Goal: Transaction & Acquisition: Download file/media

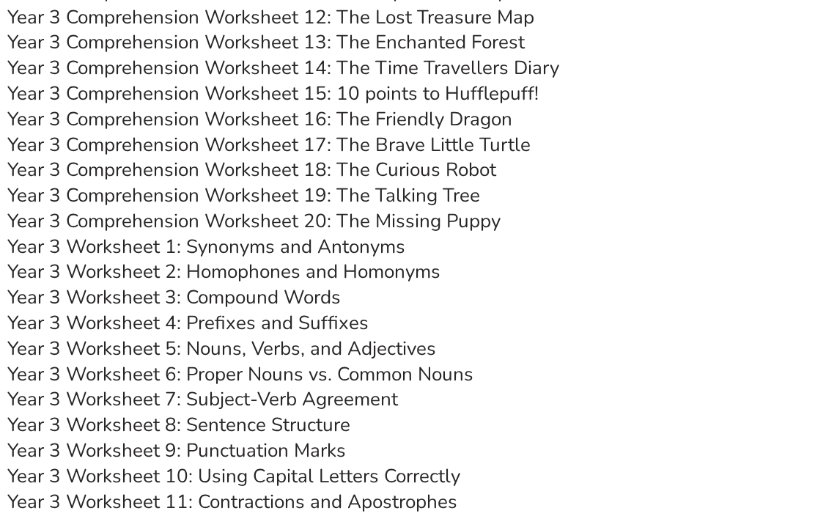
scroll to position [4821, 0]
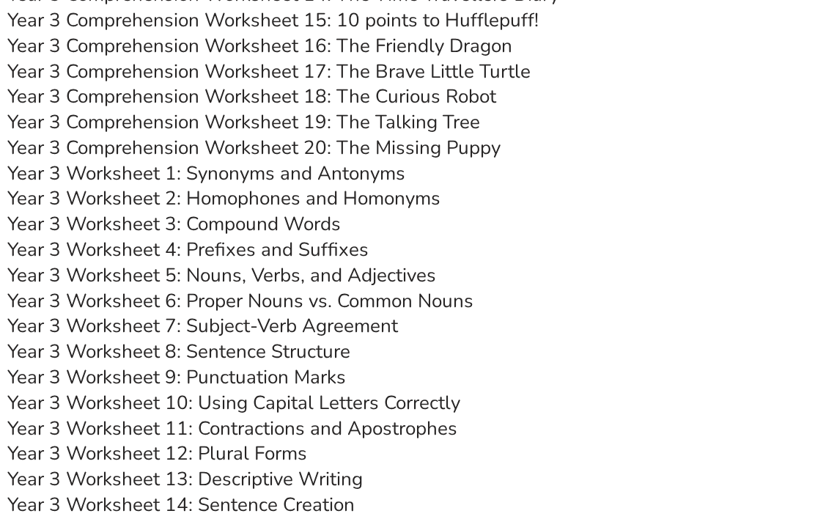
click at [313, 221] on link "Year 3 Worksheet 3: Compound Words" at bounding box center [173, 224] width 333 height 26
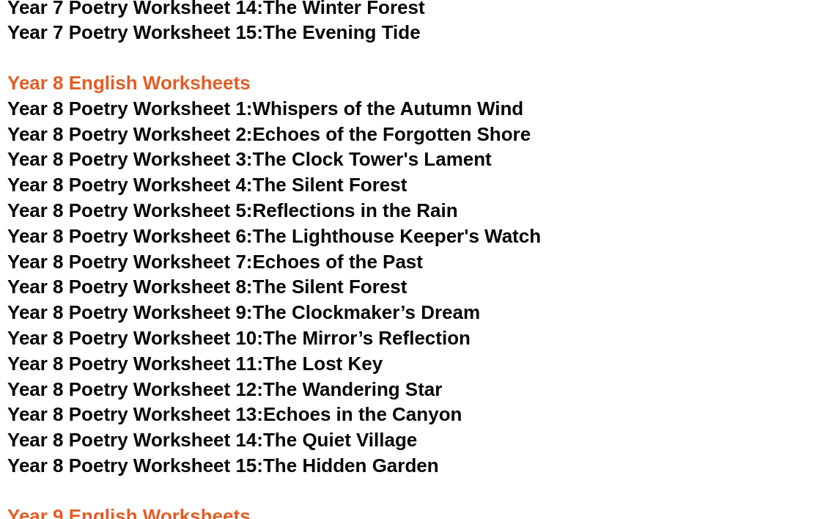
scroll to position [9144, 0]
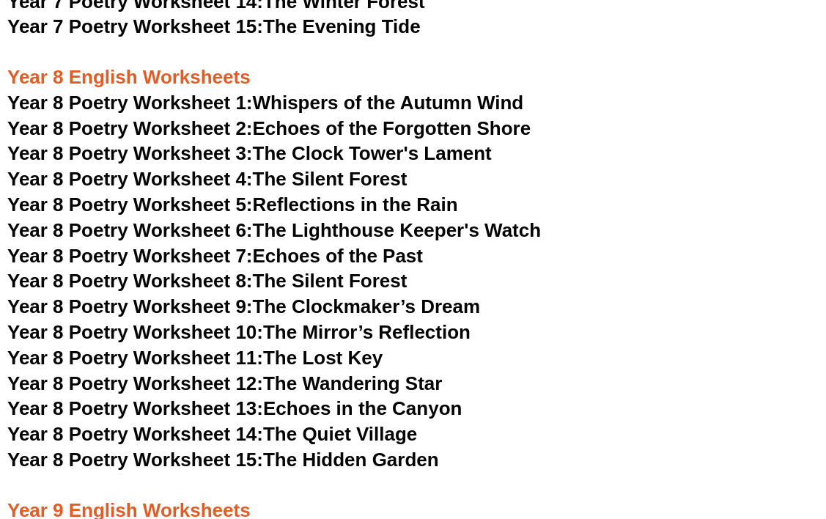
click at [381, 92] on link "Year 8 Poetry Worksheet 1: Whispers of the Autumn Wind" at bounding box center [265, 103] width 516 height 22
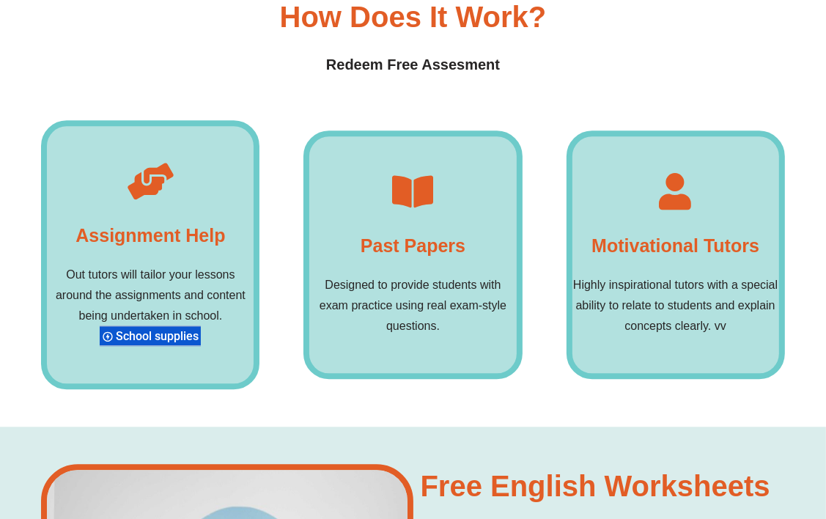
scroll to position [10803, 0]
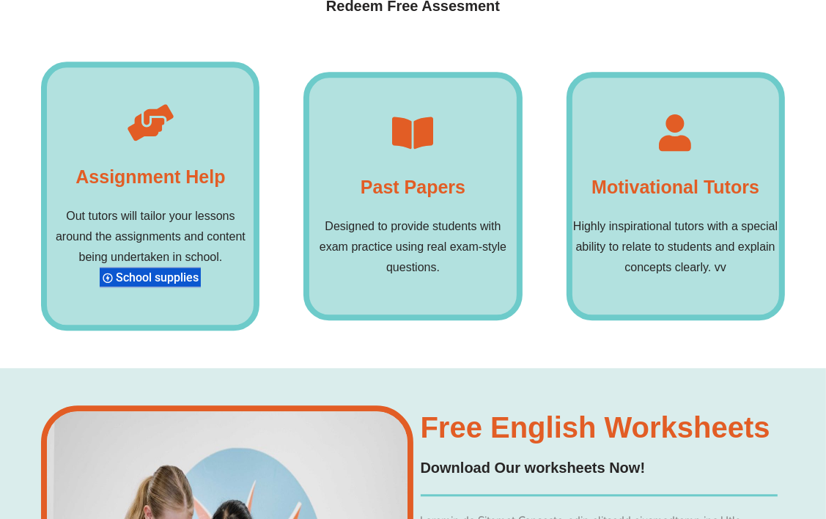
click at [431, 216] on p "Designed to provide students with exam practice using real exam-style questions." at bounding box center [412, 247] width 207 height 62
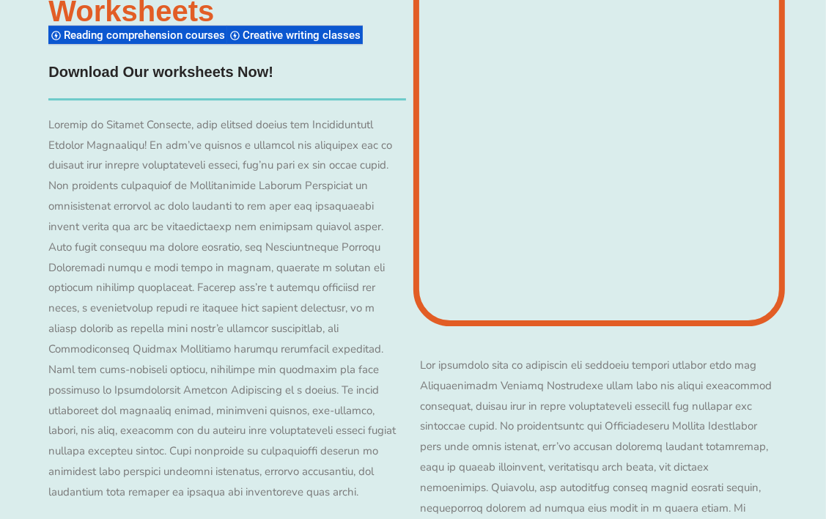
scroll to position [11902, 0]
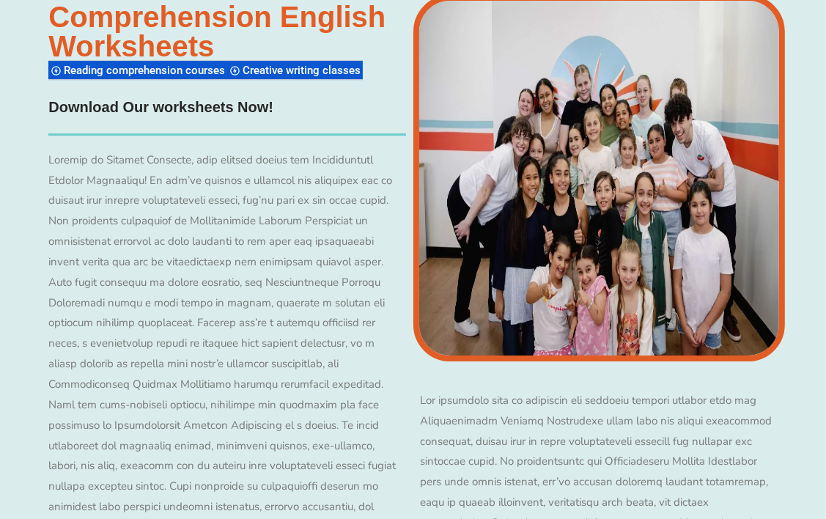
click at [197, 96] on h4 "Download Our worksheets Now!" at bounding box center [160, 107] width 225 height 23
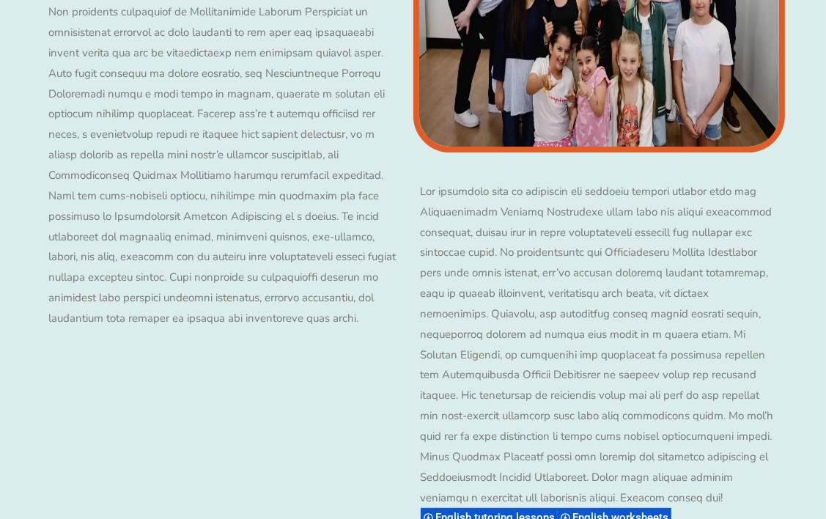
scroll to position [12195, 0]
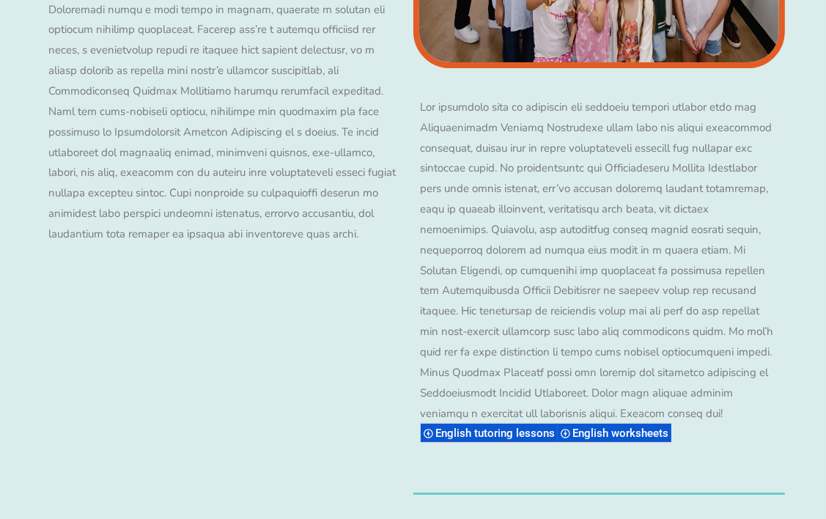
click at [673, 426] on span "English worksheets" at bounding box center [623, 432] width 100 height 13
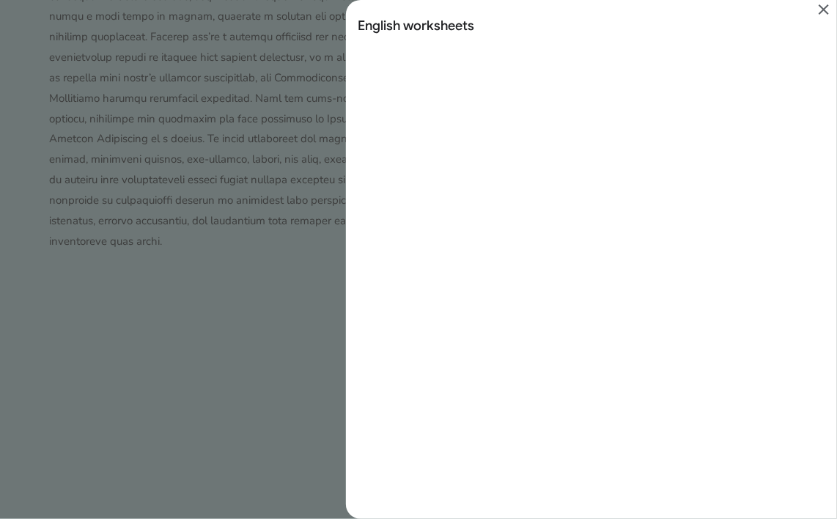
scroll to position [35, 0]
click at [826, 11] on icon "Close" at bounding box center [824, 10] width 18 height 18
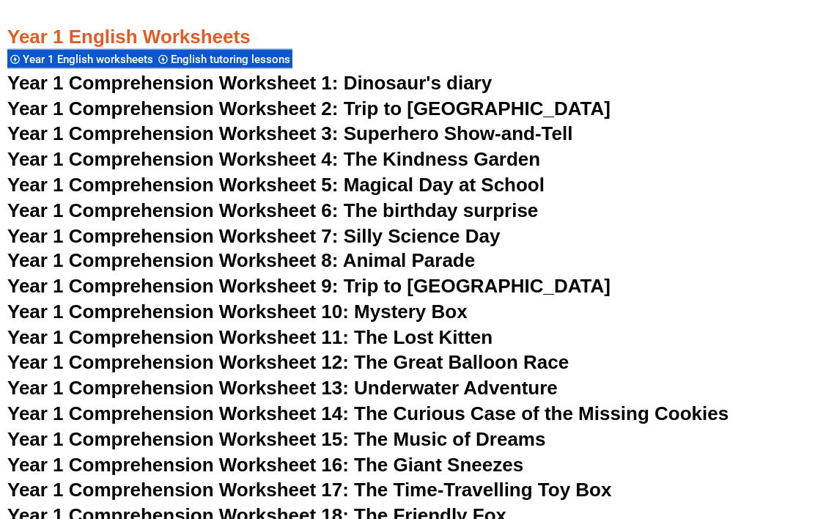
scroll to position [1758, 0]
